Goal: Find specific page/section: Find specific page/section

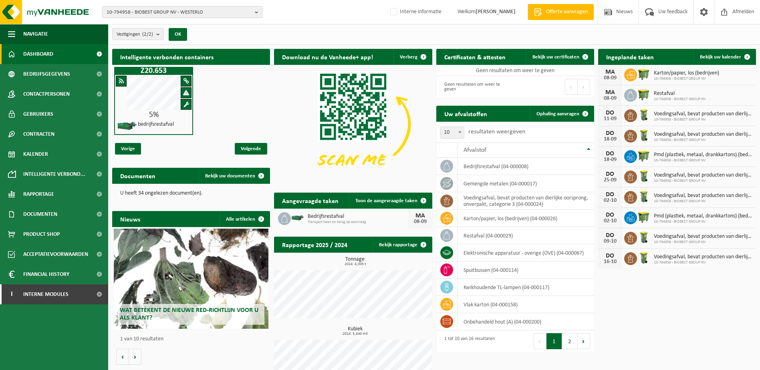
click at [156, 12] on span "10-794958 - BIOBEST GROUP NV - WESTERLO" at bounding box center [179, 12] width 145 height 12
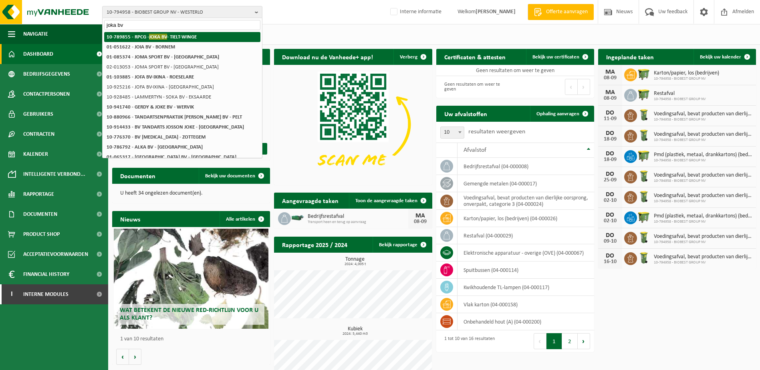
type input "joka bv"
click at [170, 35] on strong "10-789855 - RPCG - JOKA BV - TIELT-WINGE" at bounding box center [152, 37] width 90 height 6
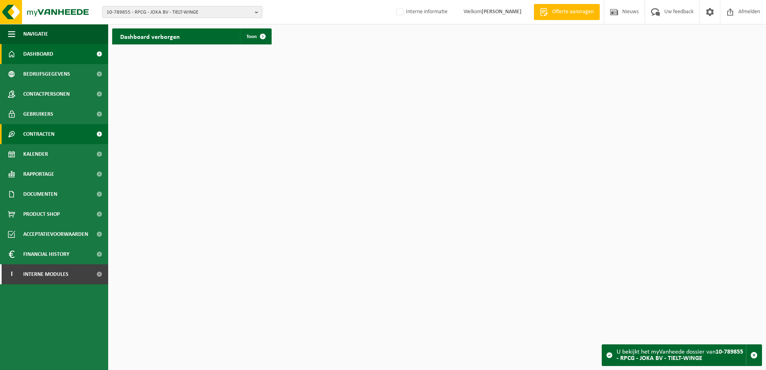
click at [43, 137] on span "Contracten" at bounding box center [38, 134] width 31 height 20
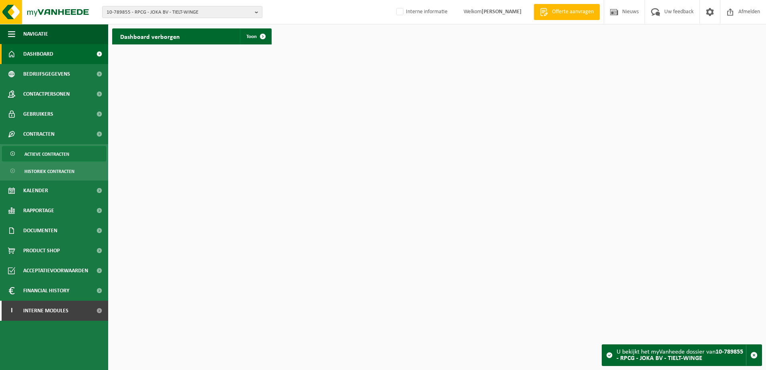
click at [61, 151] on span "Actieve contracten" at bounding box center [46, 154] width 45 height 15
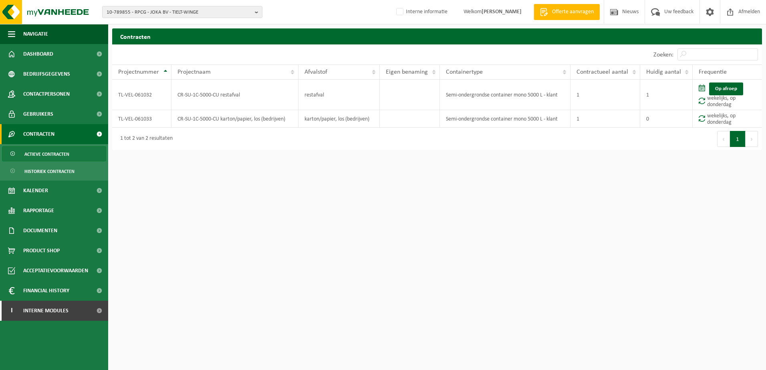
click at [403, 173] on html "10-789855 - RPCG - JOKA BV - TIELT-WINGE 10-939042 - RETAIL PARTNERS - SPRIMONT…" at bounding box center [383, 185] width 766 height 370
click at [151, 13] on span "10-789855 - RPCG - JOKA BV - TIELT-WINGE" at bounding box center [179, 12] width 145 height 12
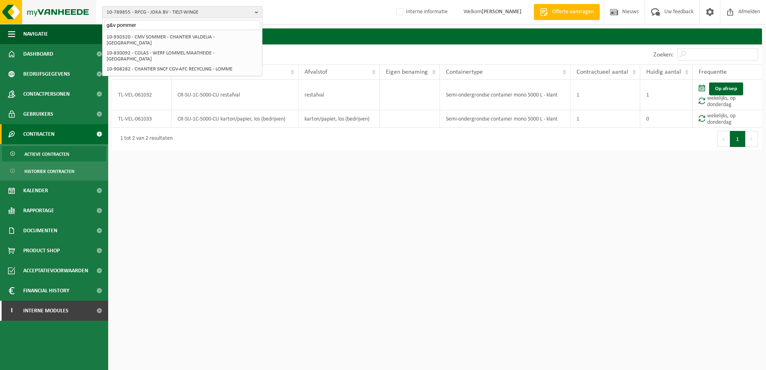
drag, startPoint x: 147, startPoint y: 23, endPoint x: 46, endPoint y: 20, distance: 100.5
click at [48, 20] on div "10-789855 - RPCG - JOKA BV - TIELT-WINGE g&v pommer 10-939042 - RETAIL PARTNERS…" at bounding box center [383, 12] width 766 height 24
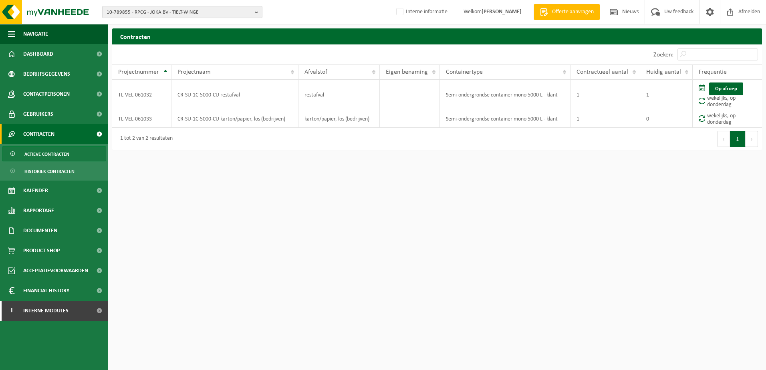
click at [130, 11] on span "10-789855 - RPCG - JOKA BV - TIELT-WINGE" at bounding box center [179, 12] width 145 height 12
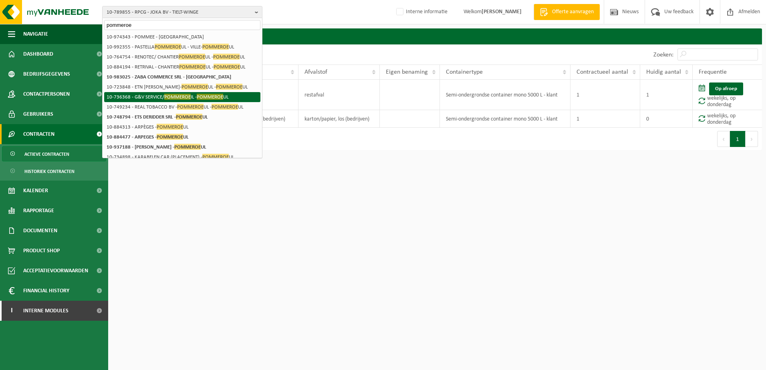
type input "pommeroe"
click at [161, 97] on li "10-736368 - G&V SERVICE/ POMMEROE IL - POMMEROE UL" at bounding box center [182, 97] width 156 height 10
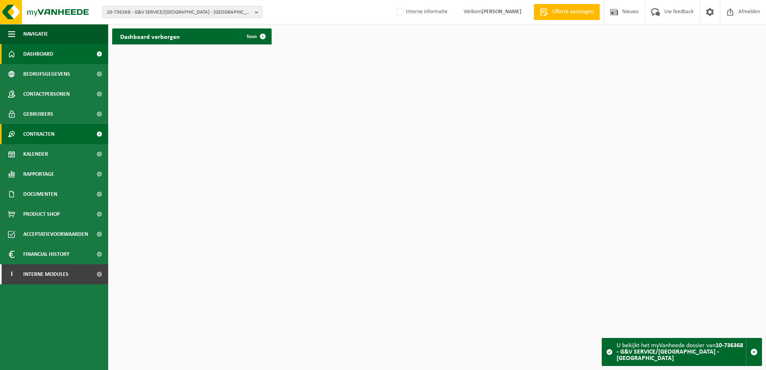
click at [39, 135] on span "Contracten" at bounding box center [38, 134] width 31 height 20
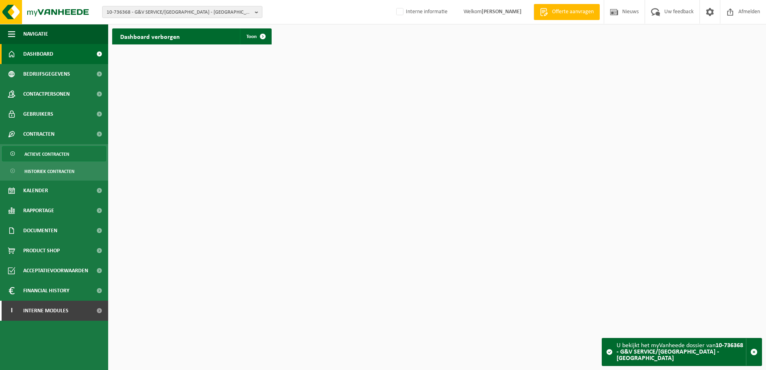
click at [48, 152] on span "Actieve contracten" at bounding box center [46, 154] width 45 height 15
